Goal: Task Accomplishment & Management: Manage account settings

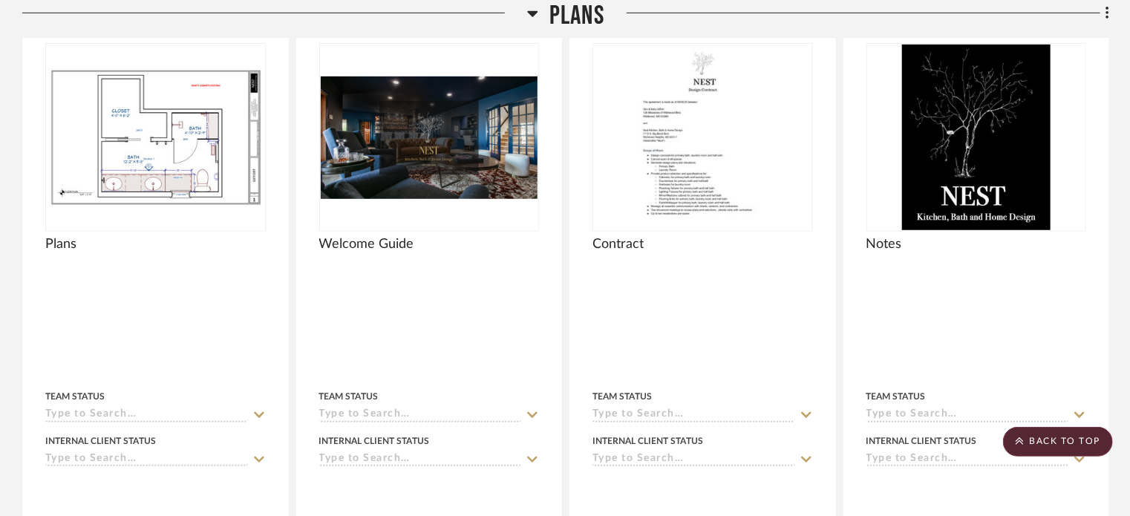
scroll to position [100, 0]
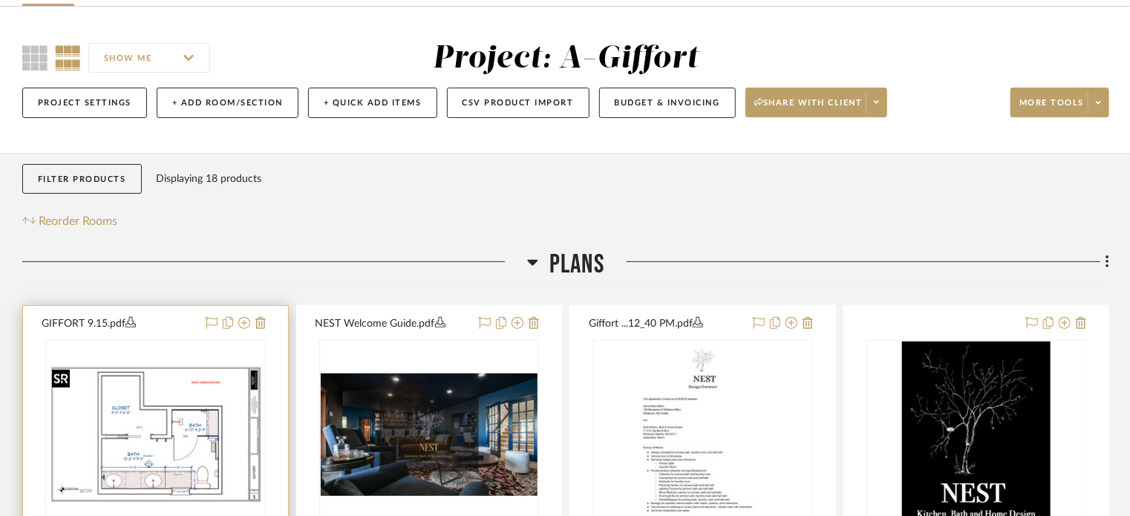
click at [0, 0] on img at bounding box center [0, 0] width 0 height 0
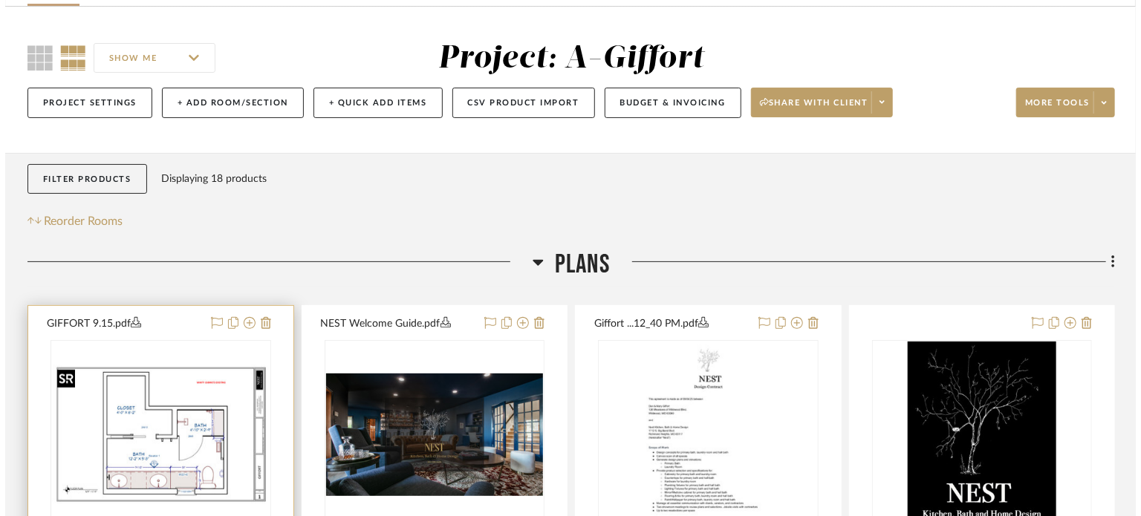
scroll to position [0, 0]
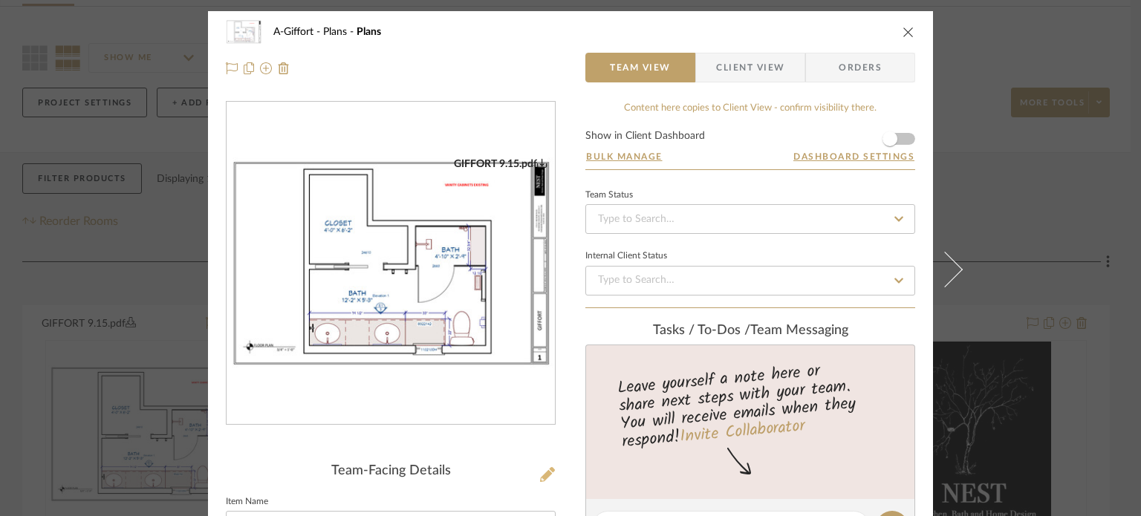
click at [544, 475] on icon at bounding box center [547, 474] width 15 height 15
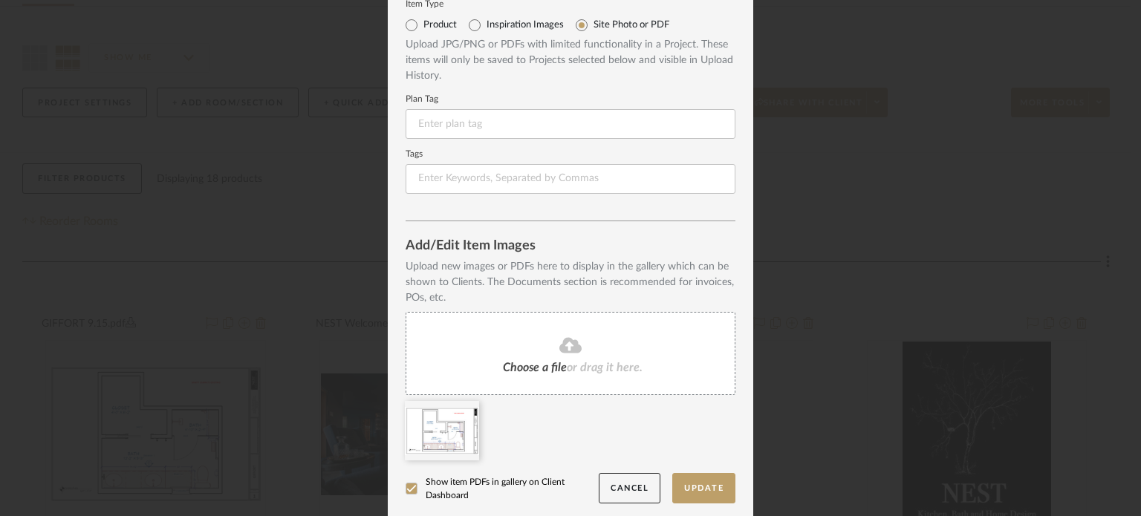
scroll to position [57, 0]
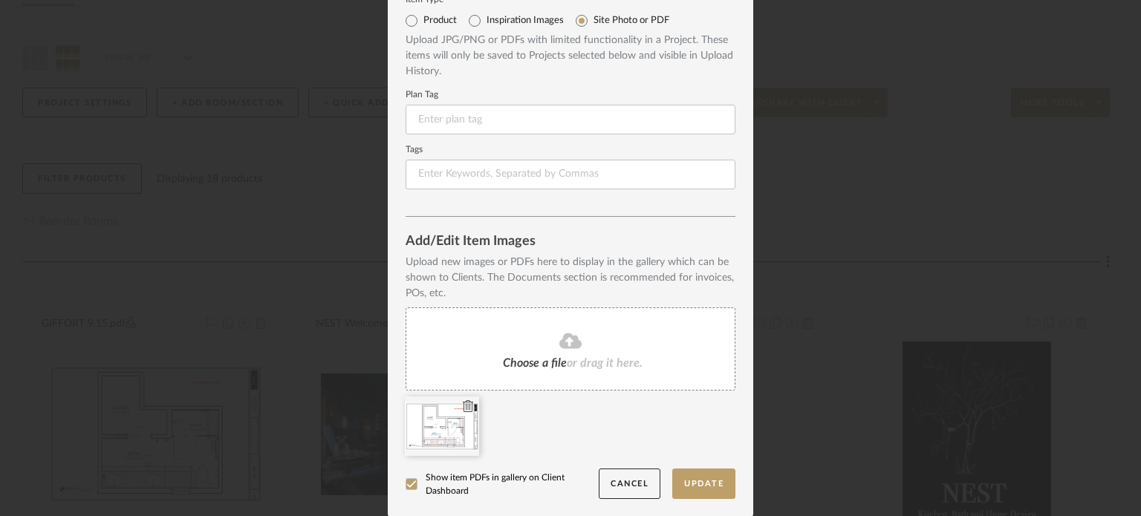
click at [463, 408] on icon at bounding box center [468, 406] width 10 height 12
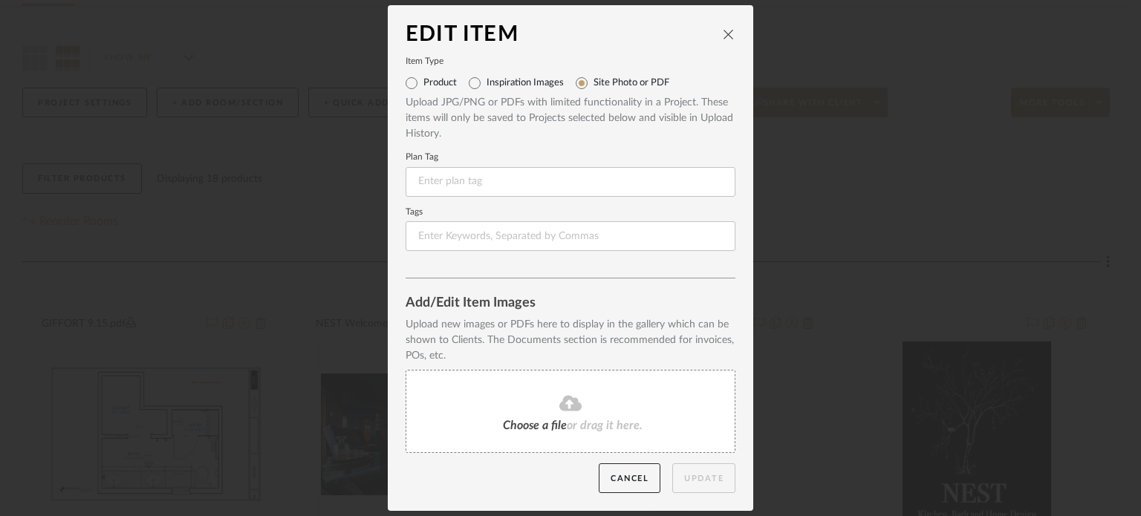
scroll to position [0, 0]
click at [503, 394] on fa-icon at bounding box center [570, 403] width 135 height 19
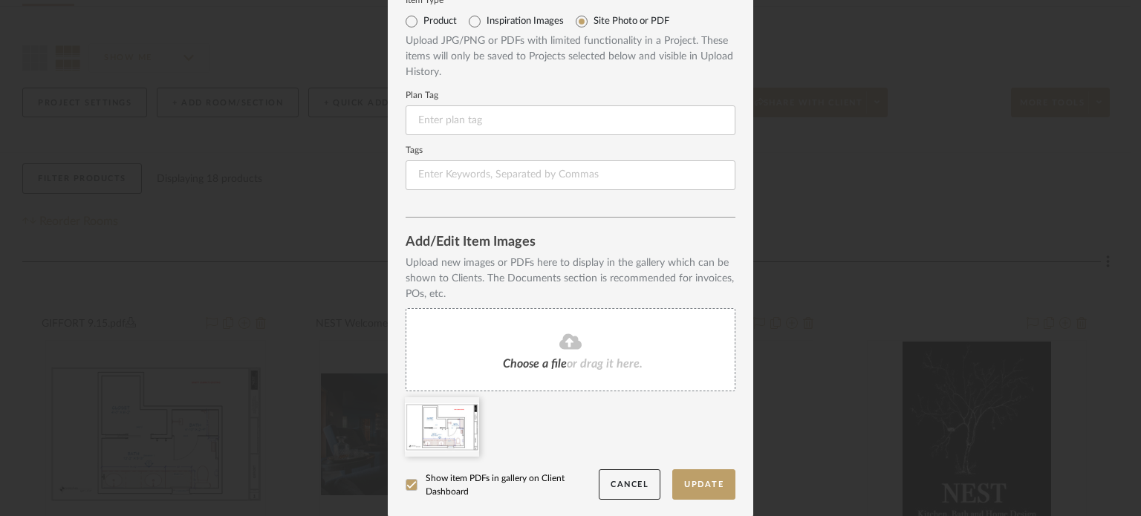
scroll to position [57, 0]
click at [692, 476] on button "Update" at bounding box center [703, 484] width 63 height 30
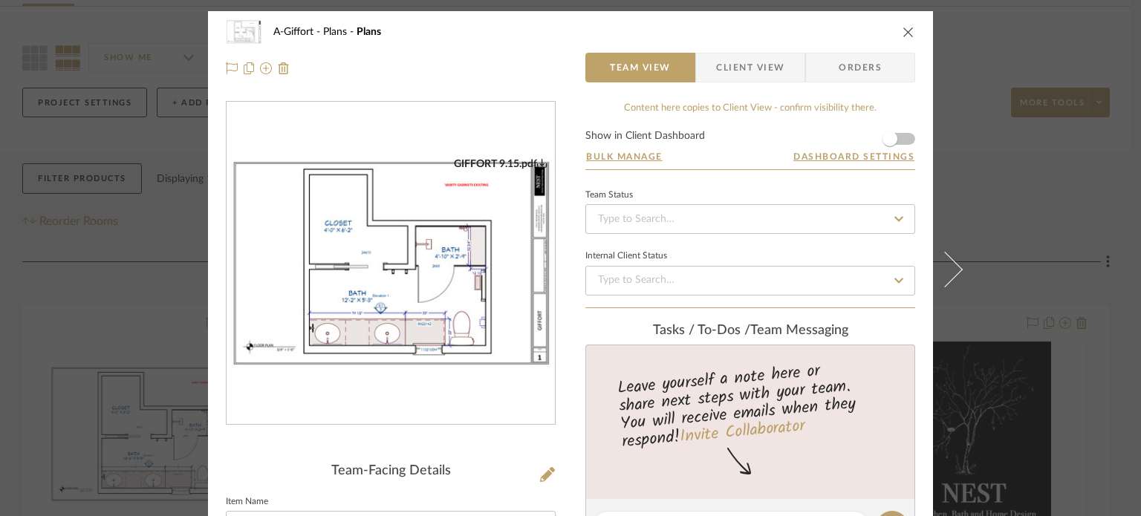
click at [1023, 181] on div "A-Giffort Plans Plans Team View Client View Orders [GEOGRAPHIC_DATA] 9.15.pdf T…" at bounding box center [570, 258] width 1141 height 516
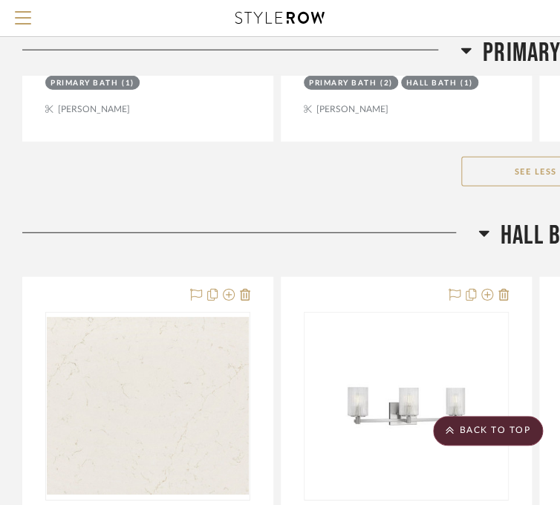
scroll to position [1957, 0]
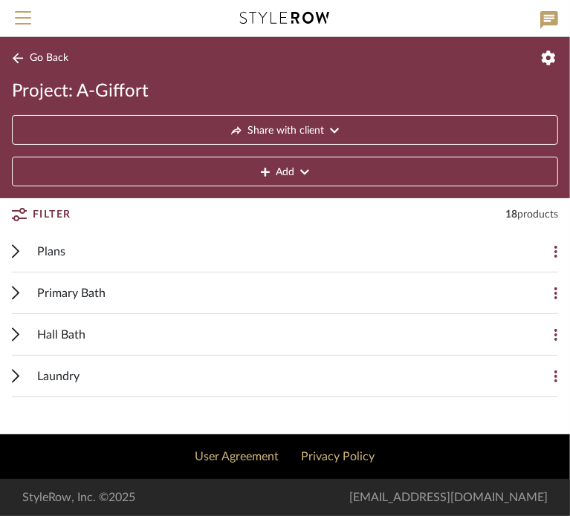
click at [12, 253] on icon at bounding box center [15, 251] width 7 height 14
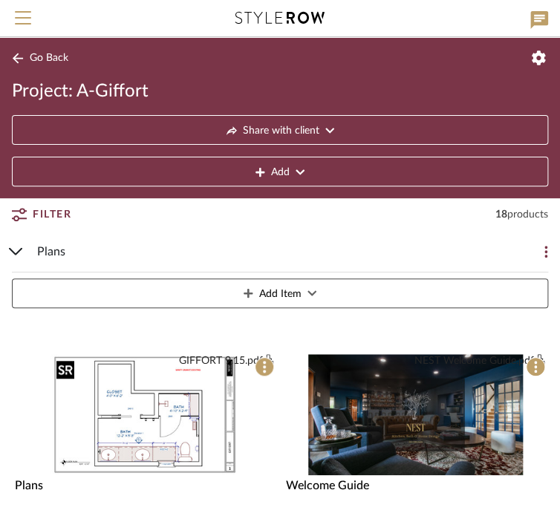
click at [0, 0] on img at bounding box center [0, 0] width 0 height 0
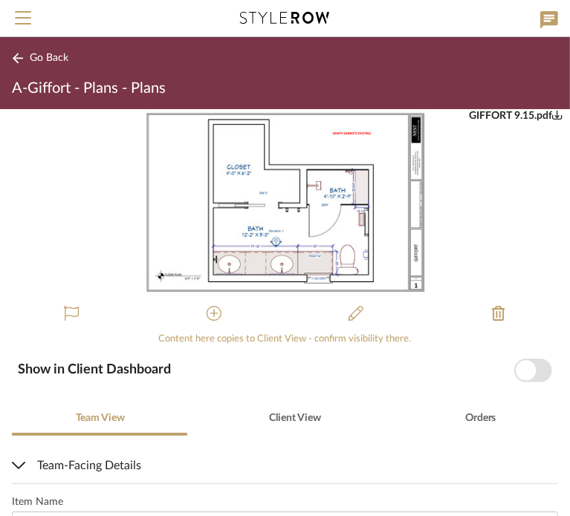
click at [42, 50] on button "Go Back" at bounding box center [43, 58] width 62 height 19
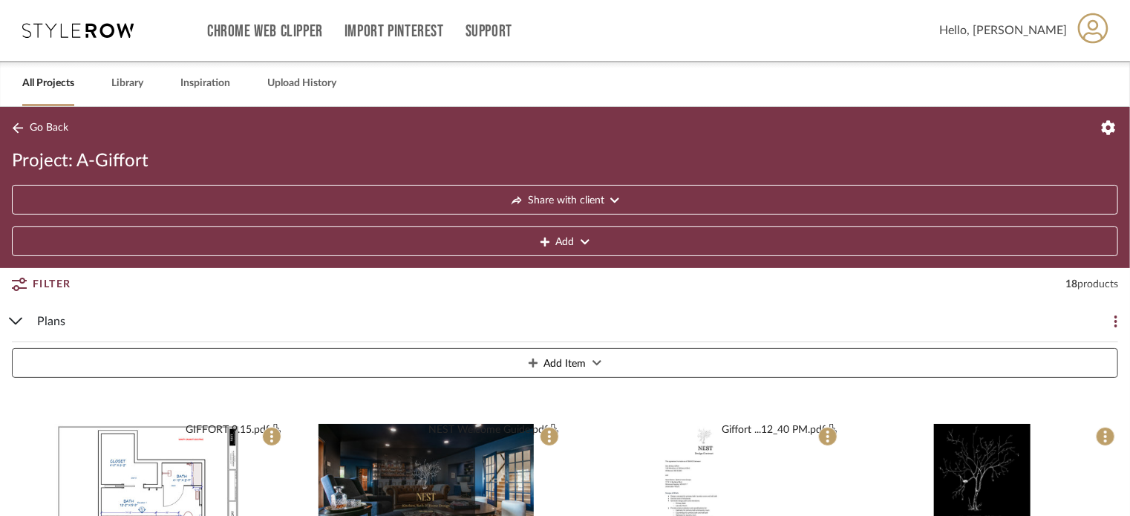
click at [43, 83] on link "All Projects" at bounding box center [48, 84] width 52 height 20
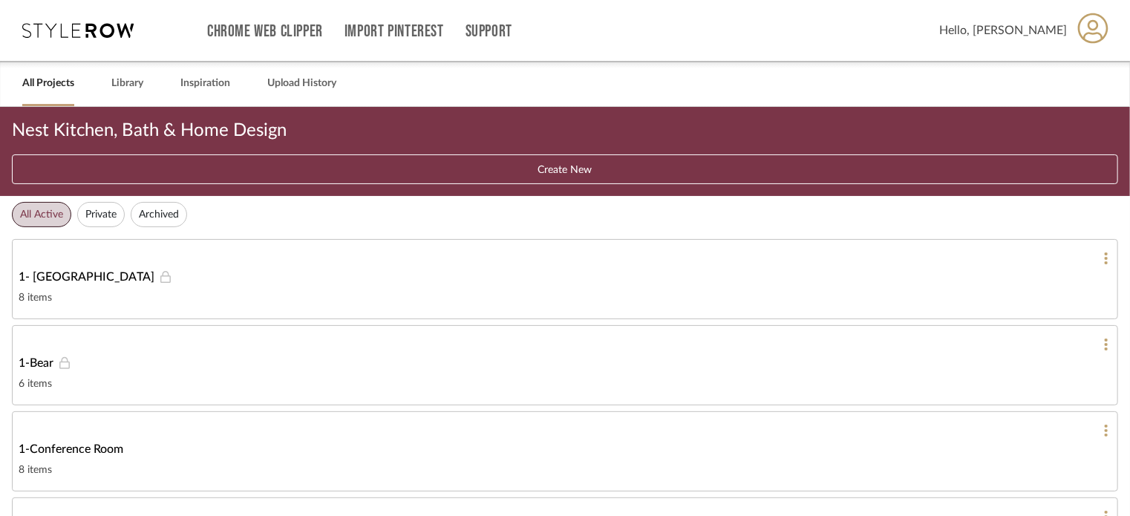
scroll to position [149, 0]
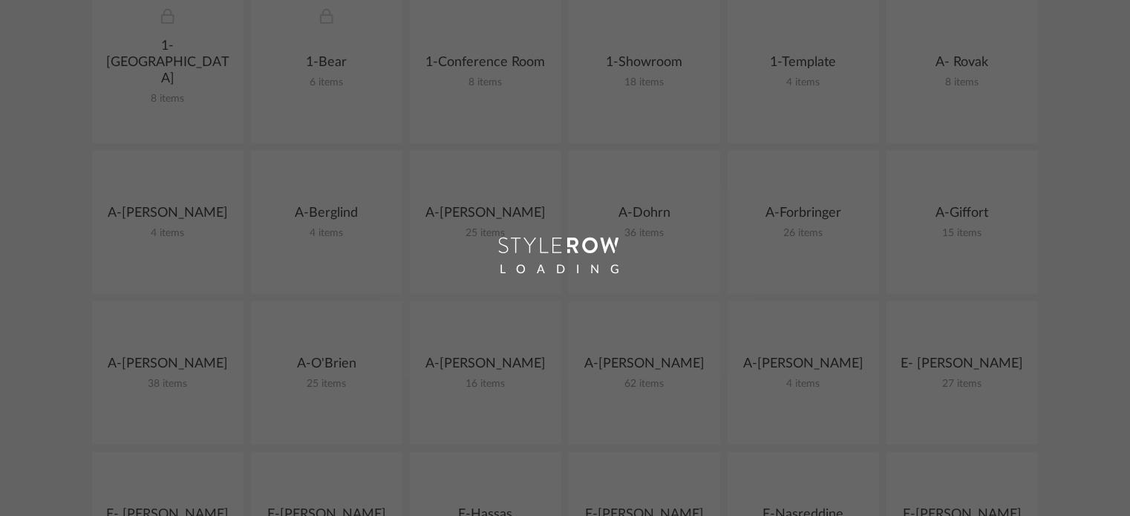
scroll to position [371, 0]
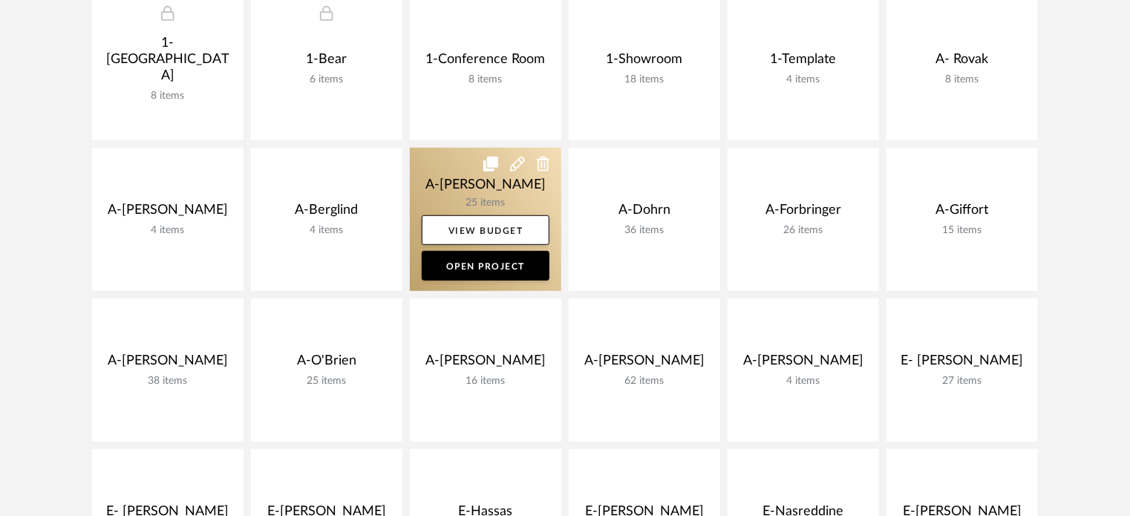
click at [457, 175] on link at bounding box center [486, 219] width 152 height 143
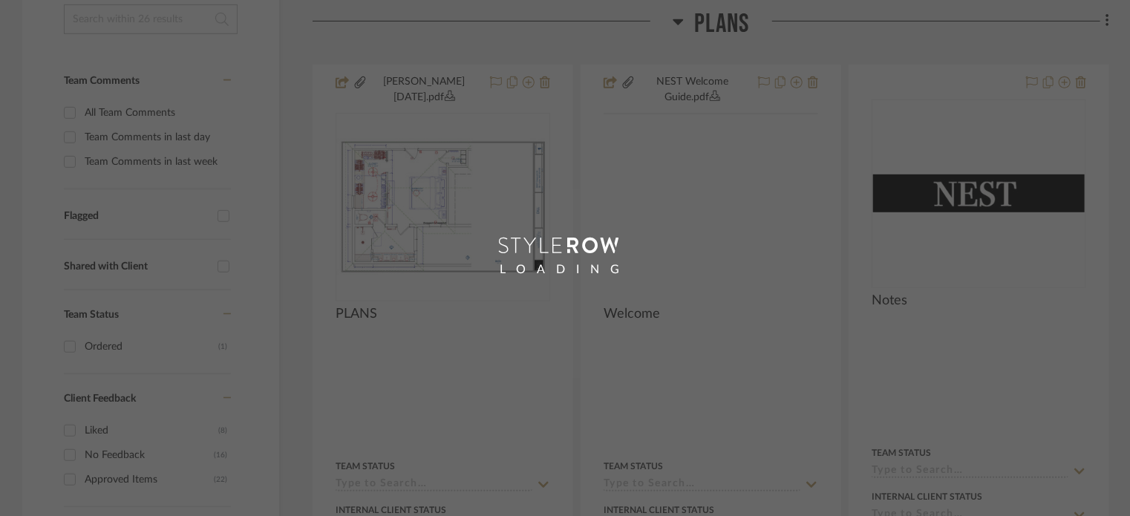
scroll to position [371, 0]
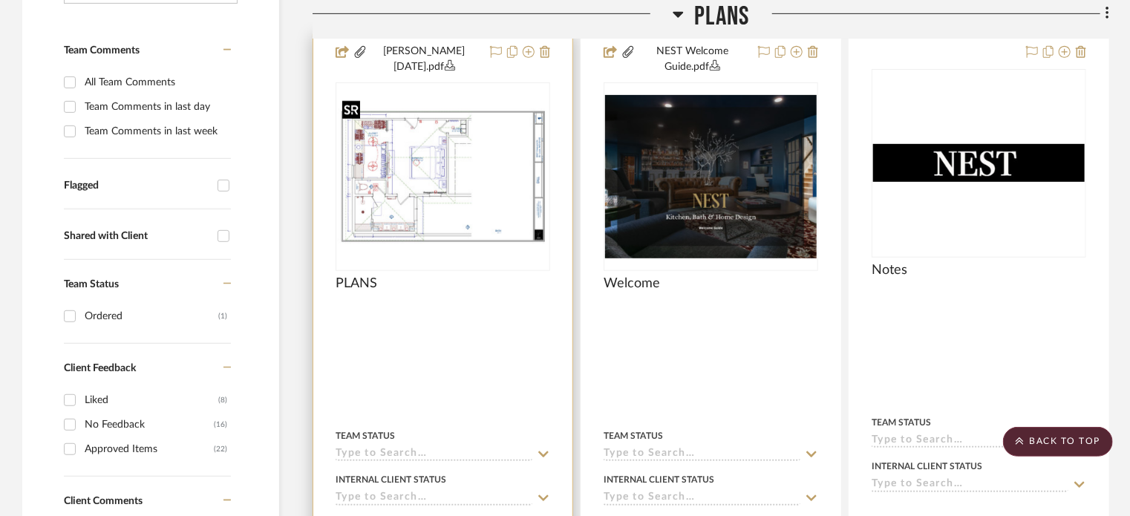
click at [0, 0] on img at bounding box center [0, 0] width 0 height 0
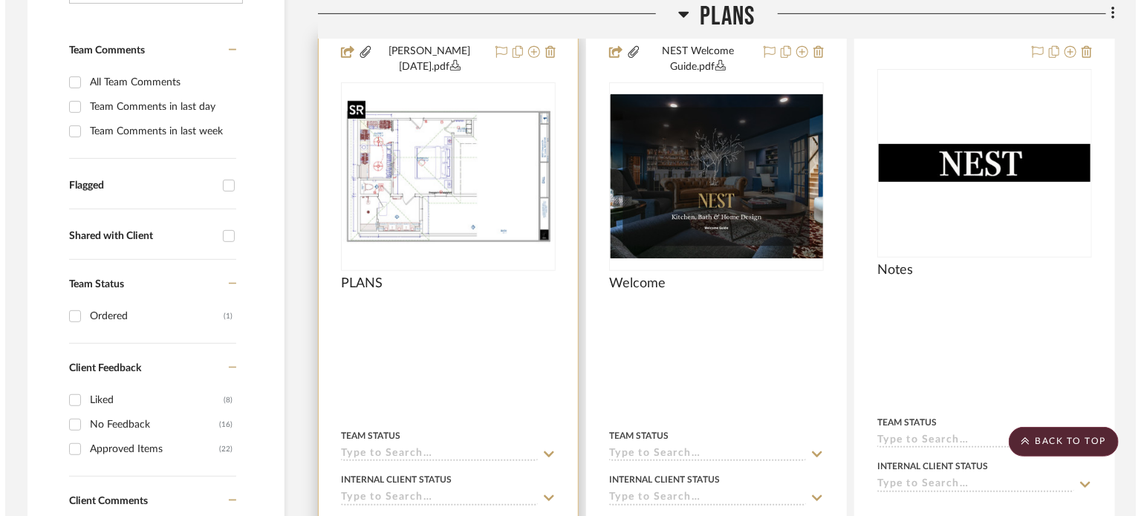
scroll to position [0, 0]
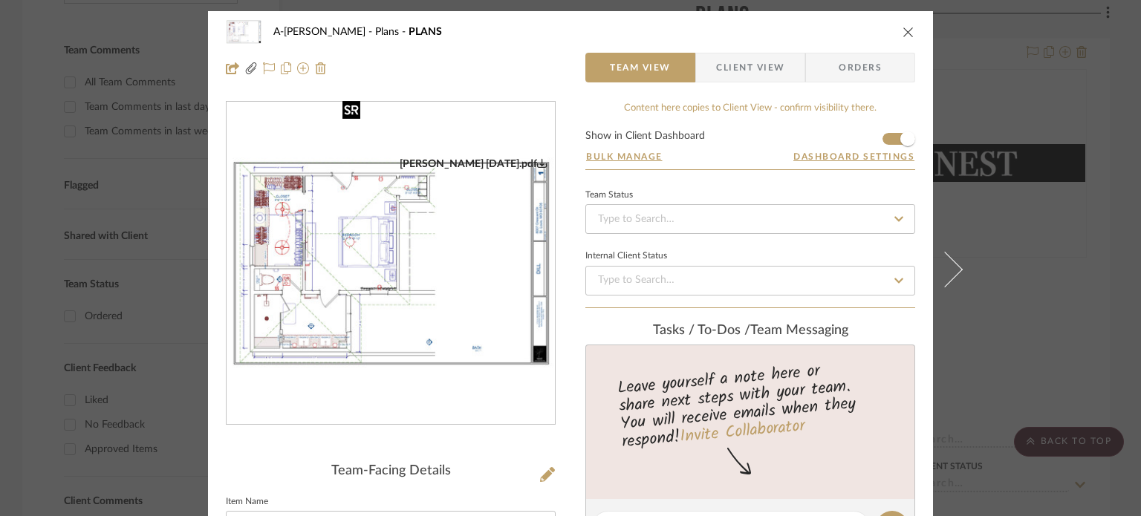
click at [478, 189] on img "0" at bounding box center [391, 263] width 328 height 212
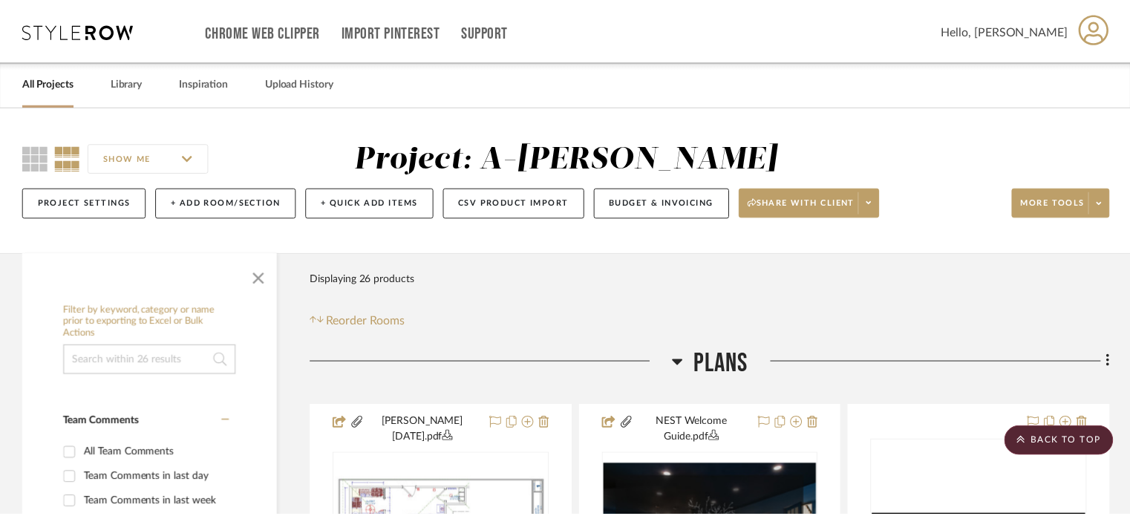
scroll to position [371, 0]
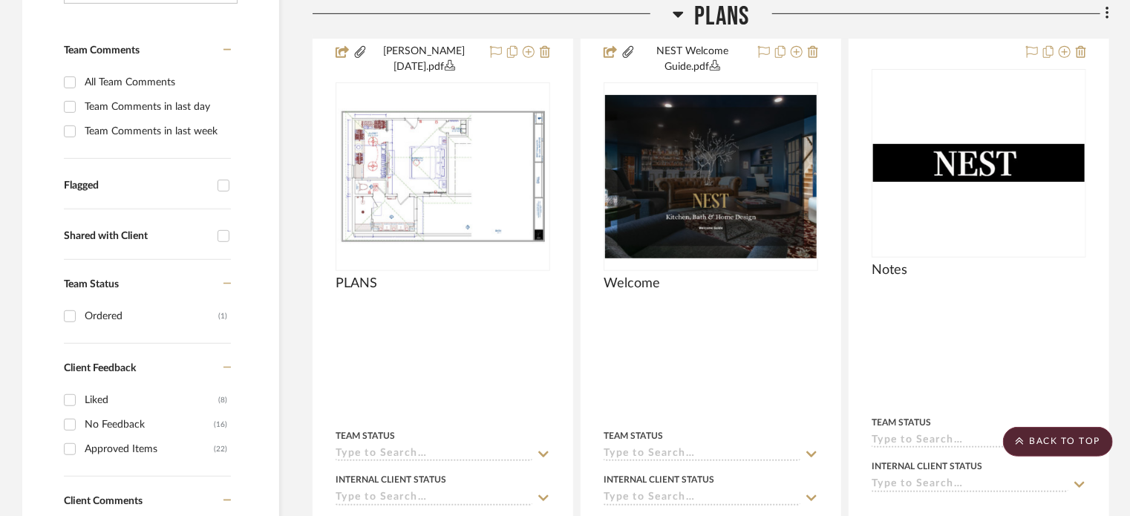
drag, startPoint x: 1006, startPoint y: 358, endPoint x: 1124, endPoint y: 333, distance: 120.8
